Goal: Navigation & Orientation: Find specific page/section

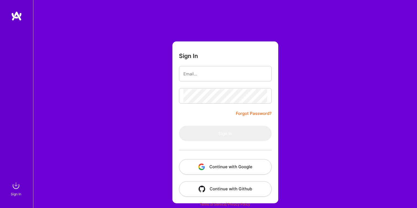
click at [208, 114] on form "Sign In Forgot Password? Sign In Continue with Google Continue with Github" at bounding box center [225, 122] width 106 height 162
type input "[EMAIL_ADDRESS][DOMAIN_NAME]"
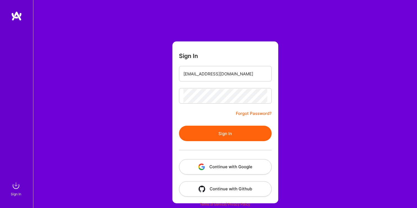
click at [237, 132] on button "Sign In" at bounding box center [225, 132] width 93 height 15
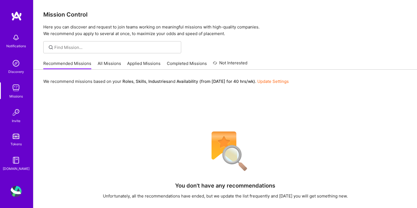
click at [17, 44] on div "Notifications" at bounding box center [16, 46] width 20 height 6
click at [19, 13] on img at bounding box center [16, 16] width 11 height 10
click at [20, 85] on img at bounding box center [15, 87] width 11 height 11
click at [17, 116] on img at bounding box center [15, 112] width 11 height 11
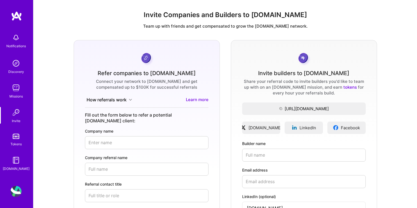
click at [17, 142] on div "Tokens" at bounding box center [15, 144] width 11 height 6
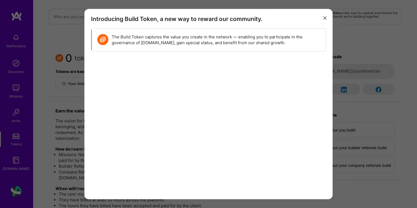
click at [326, 19] on icon "modal" at bounding box center [324, 18] width 3 height 3
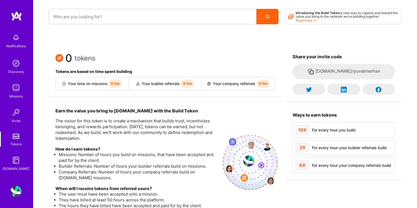
click at [14, 190] on img at bounding box center [15, 191] width 11 height 11
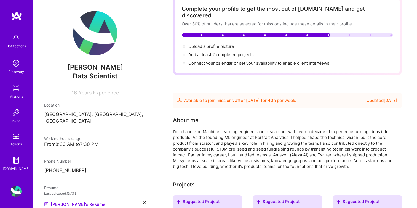
scroll to position [48, 0]
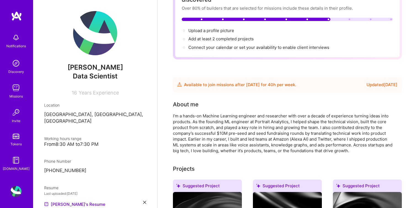
click at [216, 115] on div "I’m a hands-on Machine Learning engineer and researcher with over a decade of e…" at bounding box center [283, 133] width 221 height 41
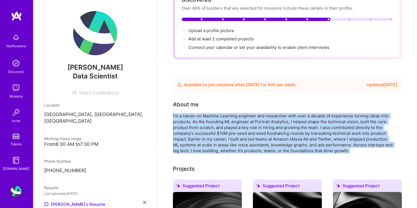
click at [216, 115] on div "I’m a hands-on Machine Learning engineer and researcher with over a decade of e…" at bounding box center [283, 133] width 221 height 41
copy div "I’m a hands-on Machine Learning engineer and researcher with over a decade of e…"
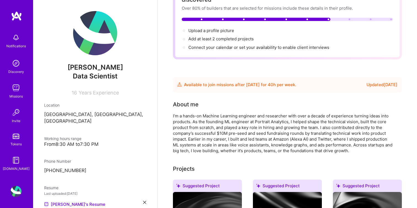
click at [111, 78] on span "Data Scientist" at bounding box center [95, 76] width 45 height 8
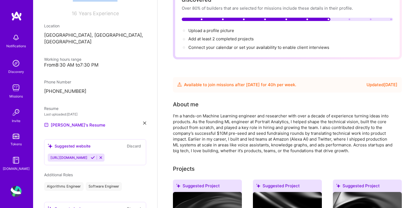
scroll to position [0, 0]
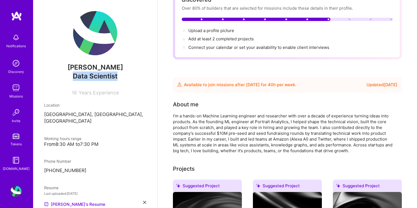
click at [14, 91] on img at bounding box center [15, 87] width 11 height 11
